Goal: Task Accomplishment & Management: Use online tool/utility

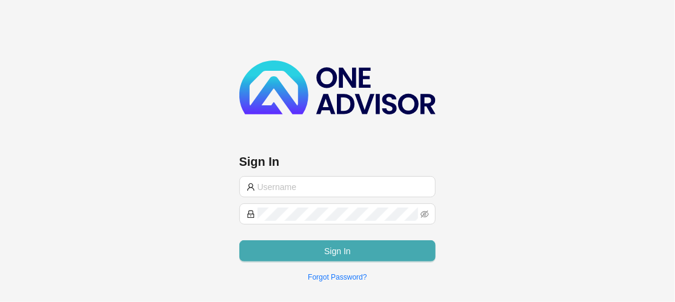
type input "[EMAIL_ADDRESS][DOMAIN_NAME]"
click at [322, 248] on button "Sign In" at bounding box center [337, 251] width 197 height 21
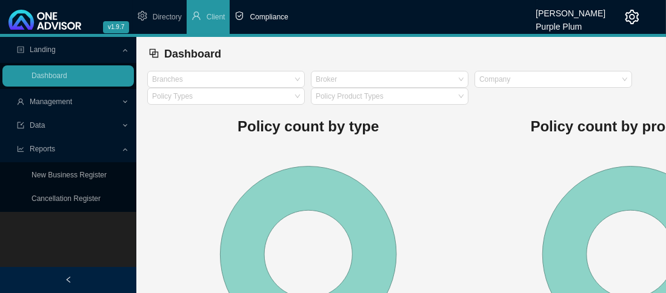
click at [259, 18] on span "Compliance" at bounding box center [269, 17] width 38 height 8
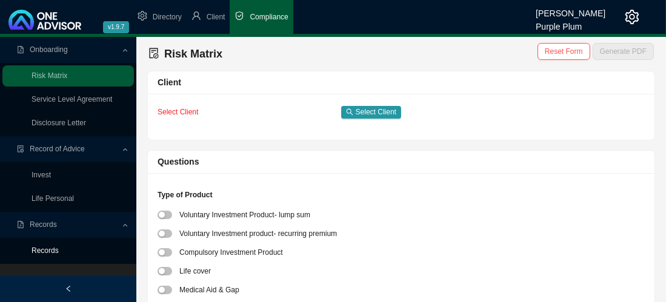
click at [44, 248] on link "Records" at bounding box center [45, 251] width 27 height 8
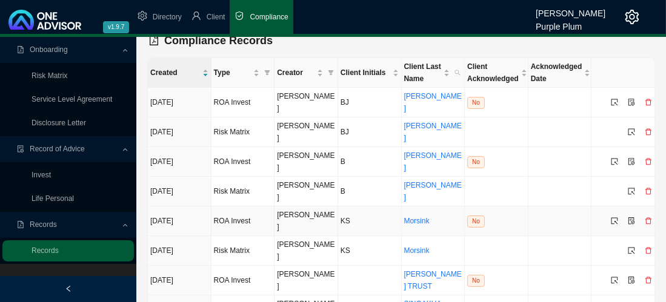
scroll to position [21, 0]
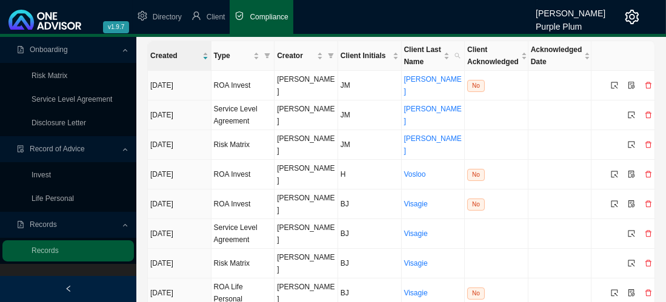
scroll to position [33, 0]
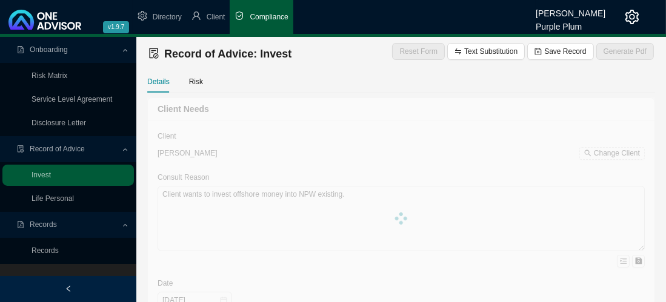
type textarea "Client wants to invest offshore money into existing CIG."
type input "[DATE]"
type textarea "Investment into existing CIG"
type input "21000"
type input "2100"
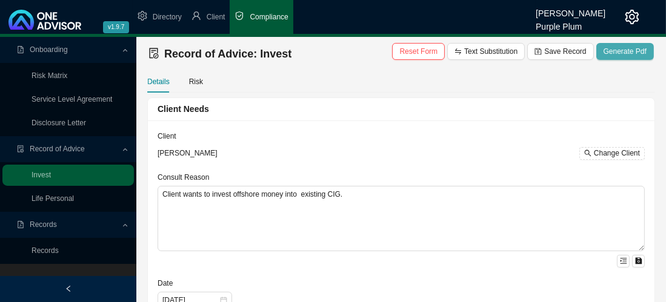
click at [623, 51] on span "Generate Pdf" at bounding box center [624, 51] width 43 height 12
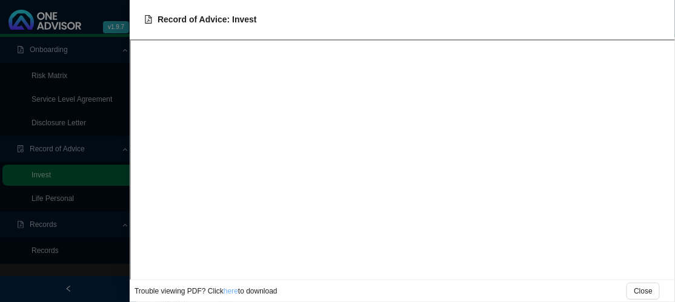
click at [226, 293] on link "here" at bounding box center [231, 291] width 15 height 8
click at [645, 293] on span "Close" at bounding box center [643, 291] width 19 height 12
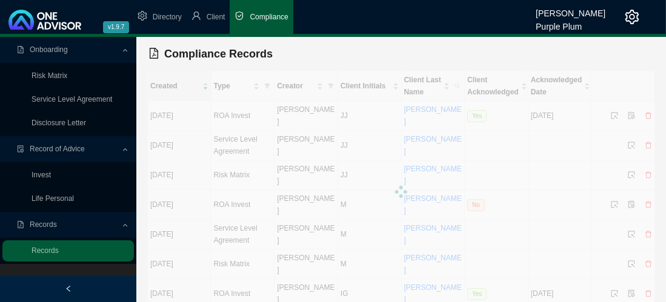
scroll to position [33, 0]
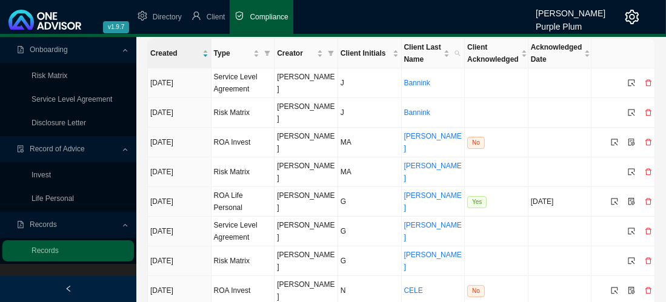
scroll to position [21, 0]
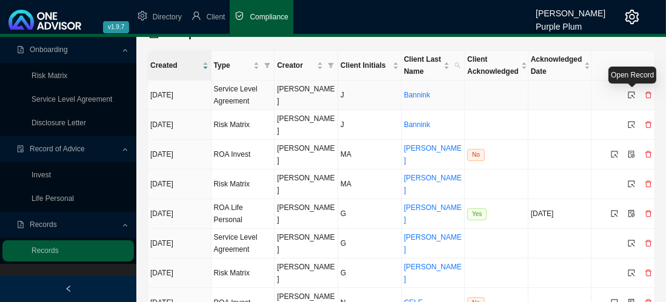
click at [633, 94] on icon "select" at bounding box center [631, 94] width 7 height 7
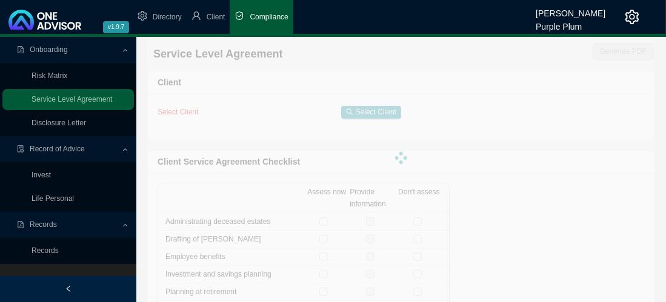
checkbox input "true"
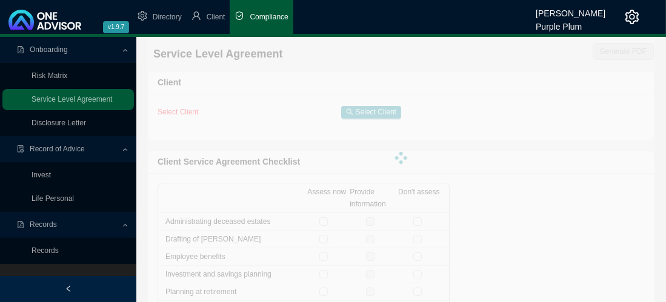
checkbox input "true"
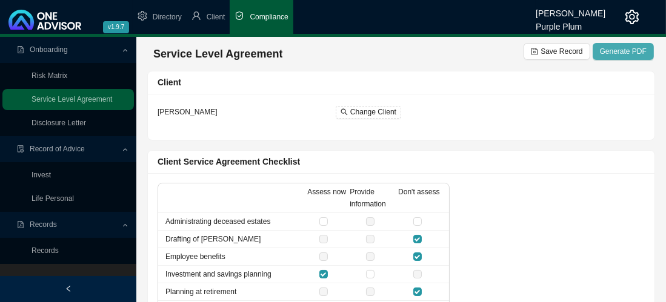
click at [614, 50] on span "Generate PDF" at bounding box center [623, 51] width 47 height 12
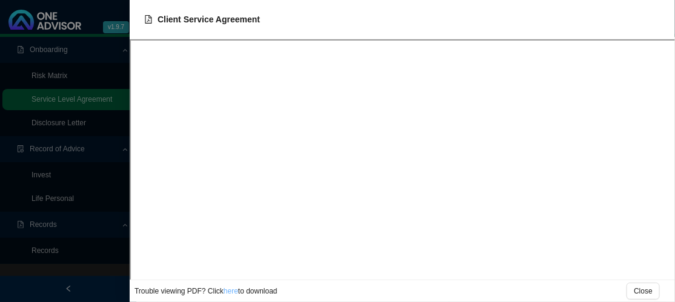
click at [227, 293] on link "here" at bounding box center [231, 291] width 15 height 8
drag, startPoint x: 651, startPoint y: 288, endPoint x: 611, endPoint y: 288, distance: 39.4
click at [649, 288] on span "Close" at bounding box center [643, 291] width 19 height 12
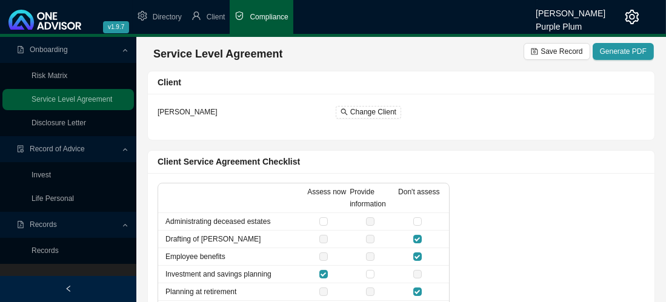
scroll to position [21, 0]
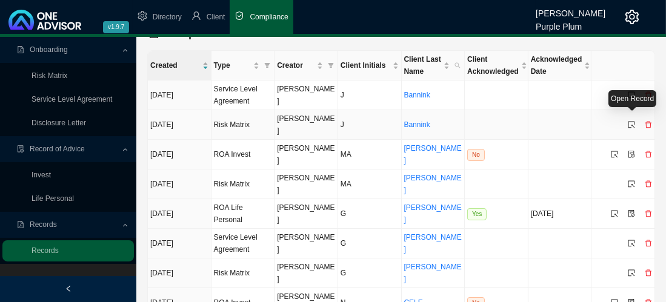
click at [630, 121] on icon "select" at bounding box center [631, 124] width 7 height 7
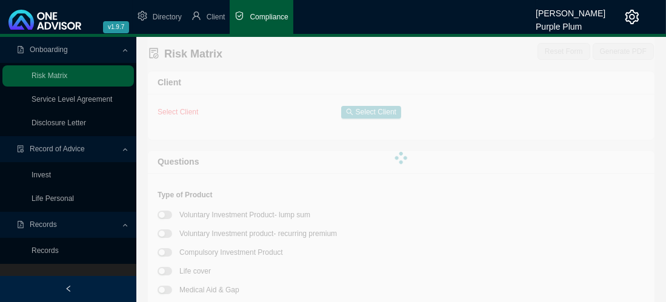
type textarea "Client adding to existing CIG investment."
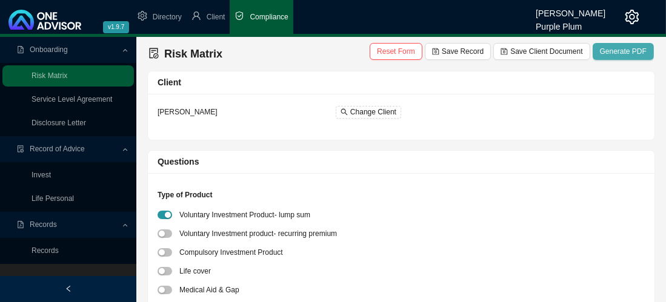
click at [619, 51] on span "Generate PDF" at bounding box center [623, 51] width 47 height 12
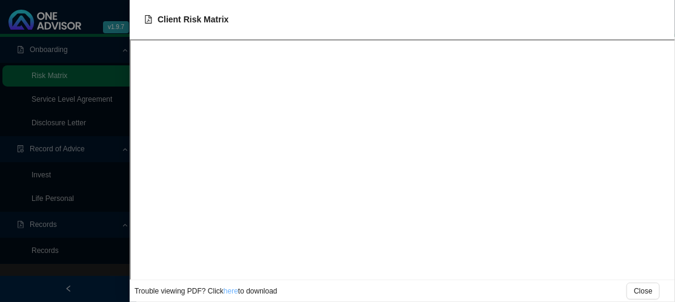
click at [232, 293] on link "here" at bounding box center [231, 291] width 15 height 8
click at [645, 292] on span "Close" at bounding box center [643, 291] width 19 height 12
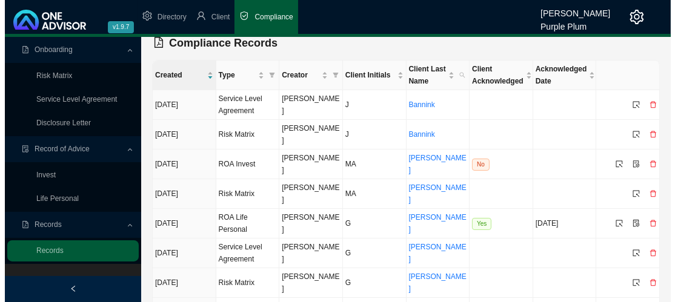
scroll to position [21, 0]
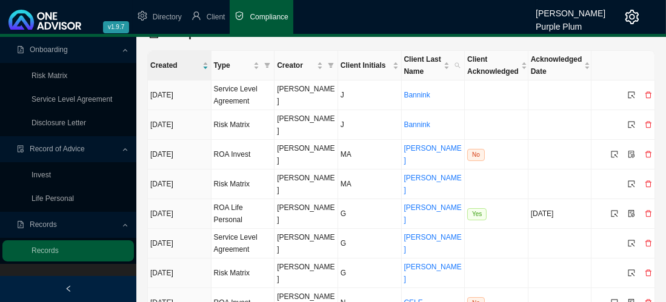
click at [626, 15] on icon "setting" at bounding box center [632, 17] width 14 height 15
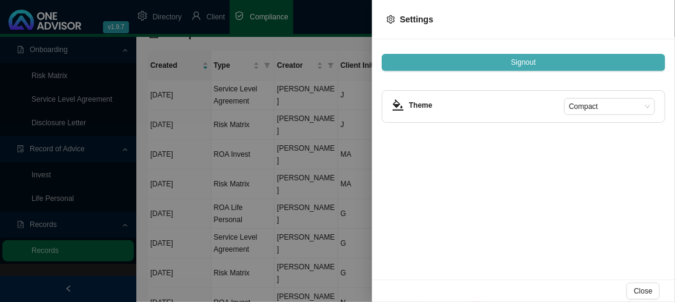
click at [519, 61] on span "Signout" at bounding box center [523, 62] width 25 height 12
